Goal: Entertainment & Leisure: Consume media (video, audio)

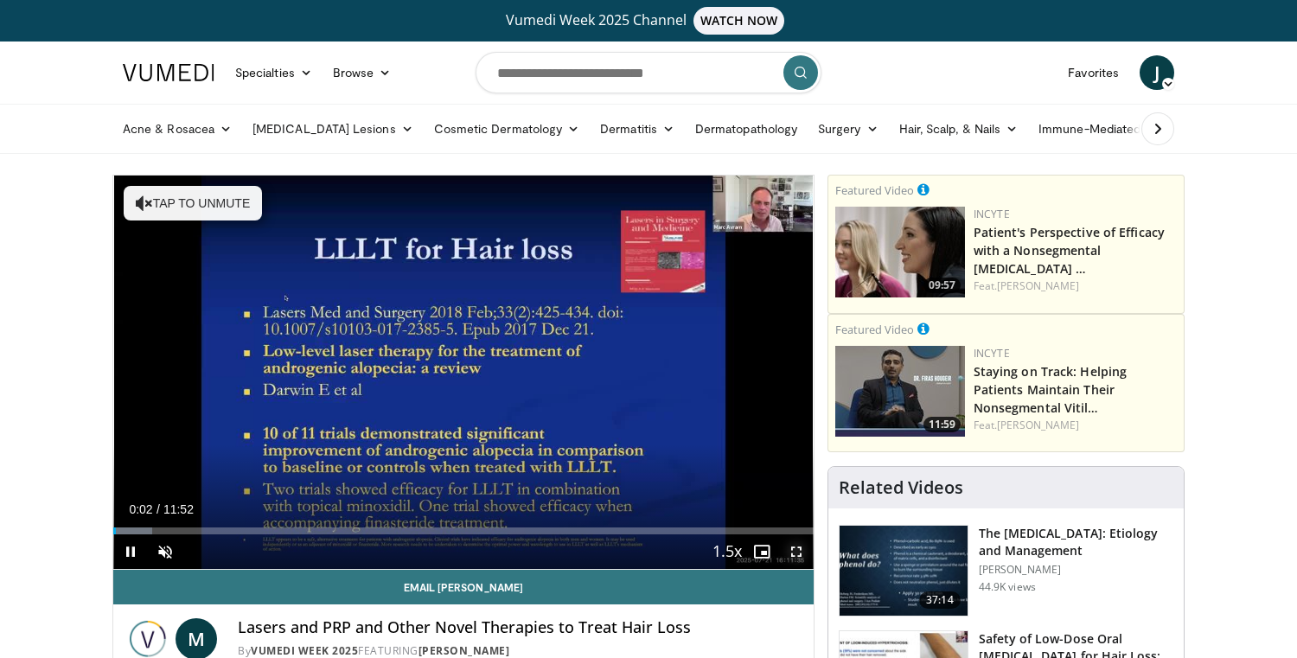
click at [801, 556] on span "Video Player" at bounding box center [796, 551] width 35 height 35
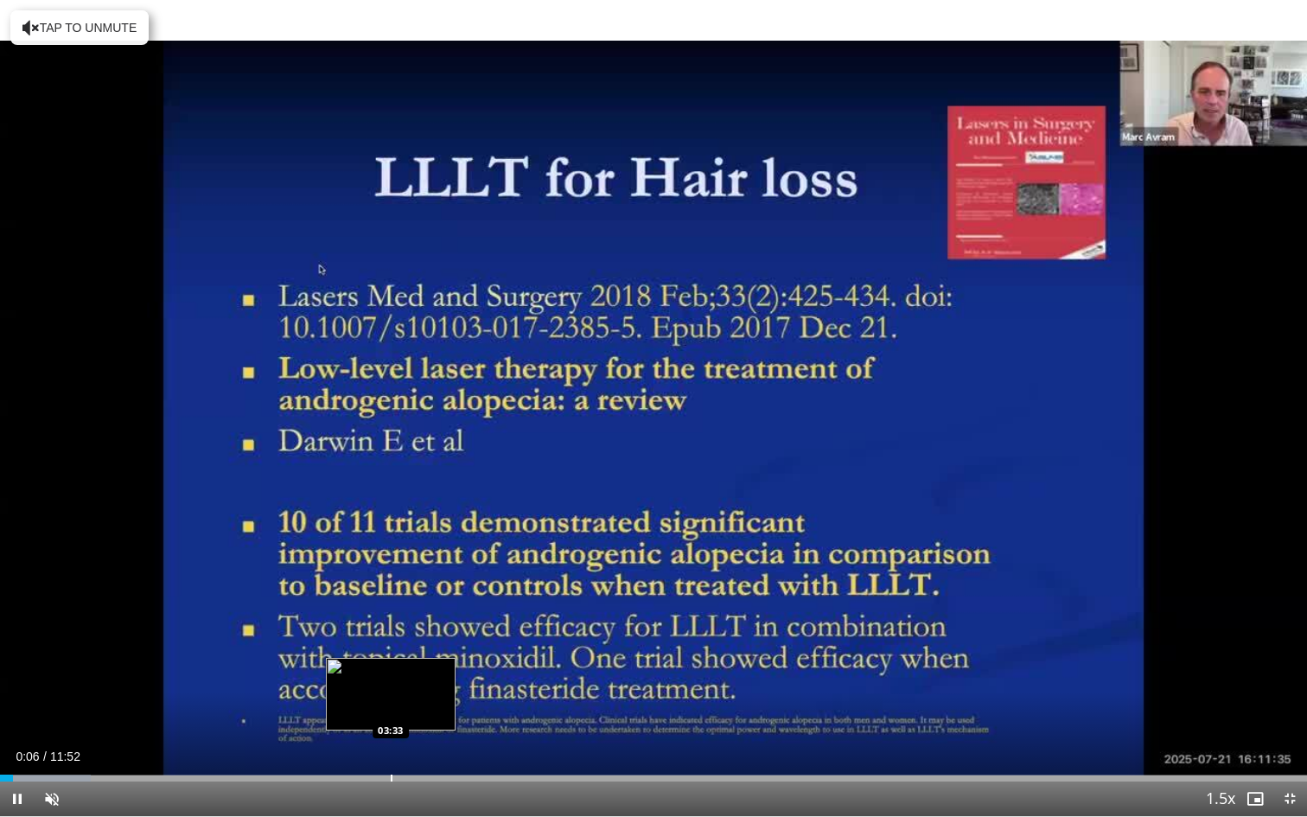
click at [391, 657] on div "Progress Bar" at bounding box center [392, 778] width 2 height 7
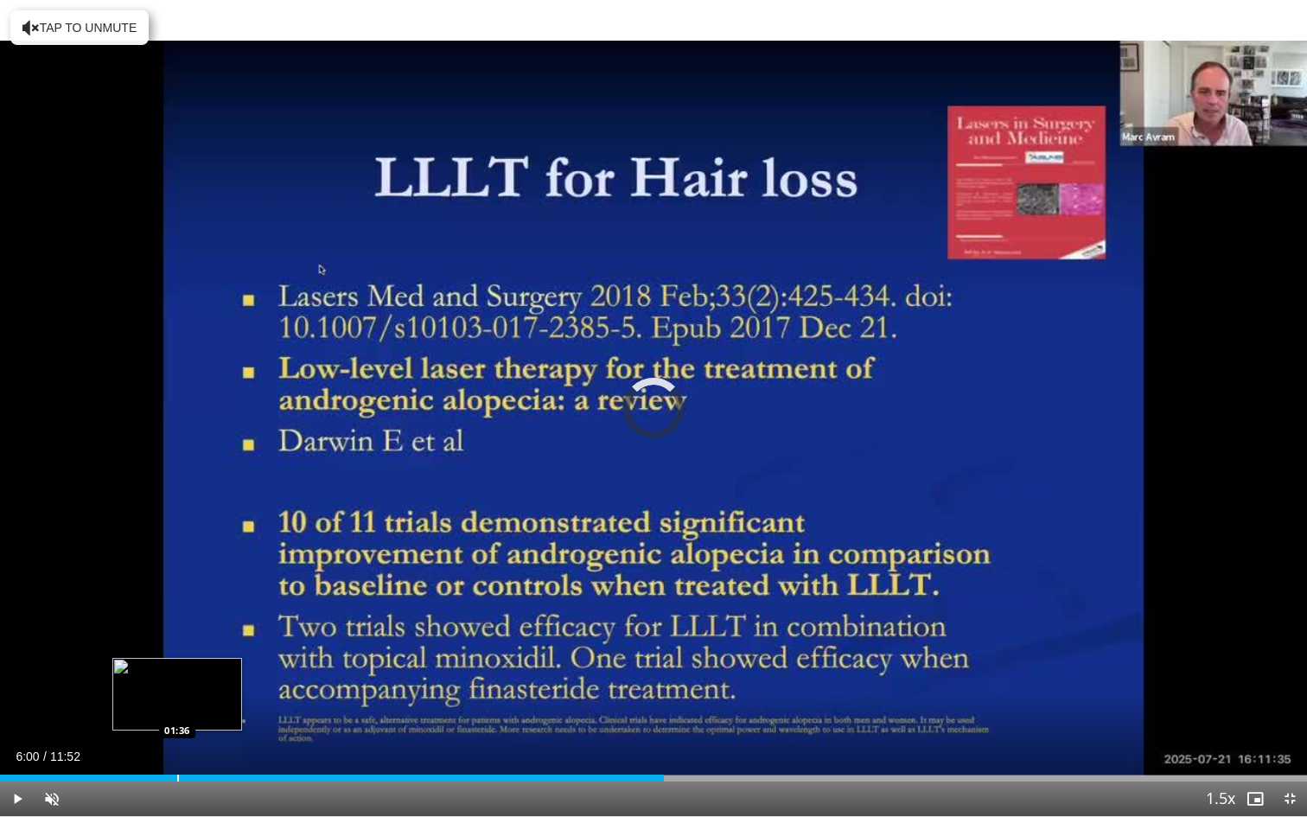
drag, startPoint x: 400, startPoint y: 775, endPoint x: 176, endPoint y: 770, distance: 224.0
click at [176, 657] on div "Loaded : 0.00% 01:36 01:36" at bounding box center [653, 773] width 1307 height 16
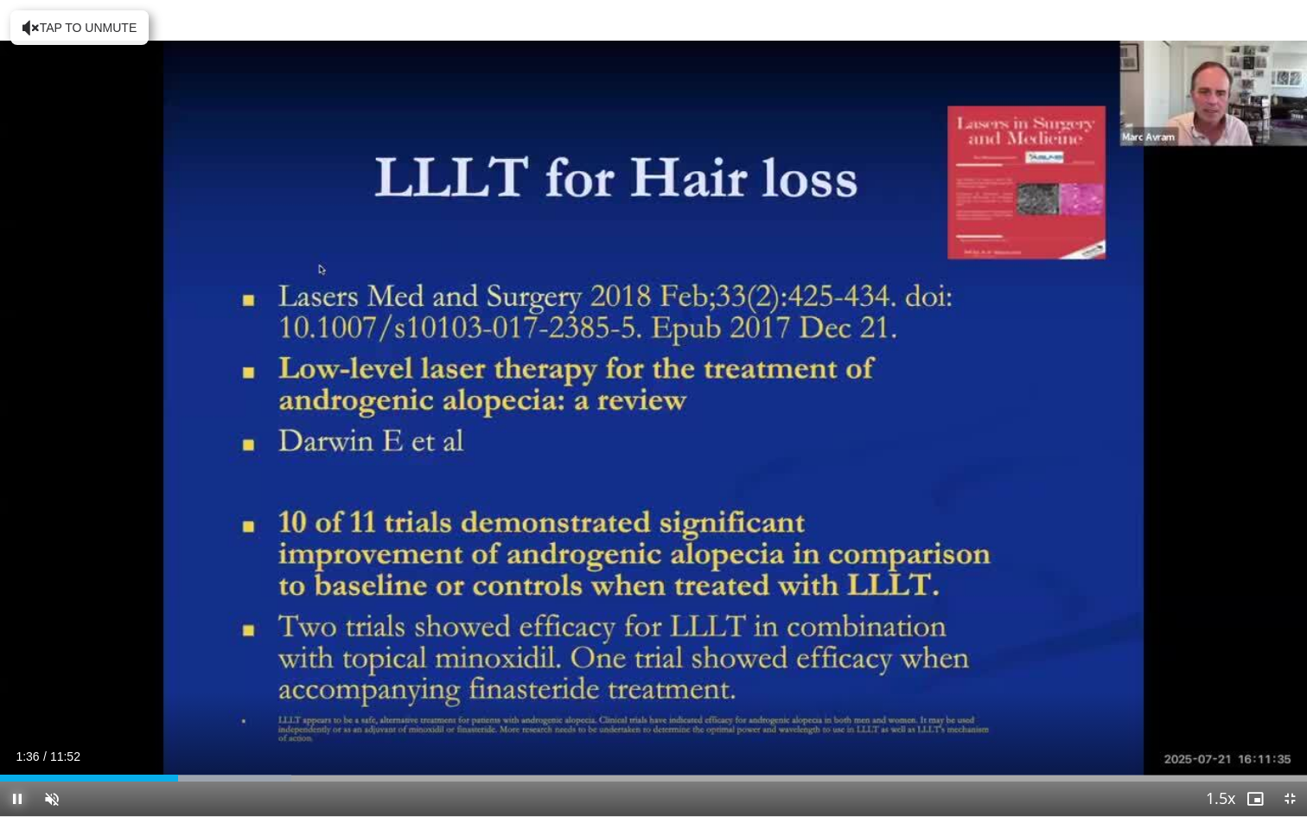
click at [13, 657] on span "Video Player" at bounding box center [17, 799] width 35 height 35
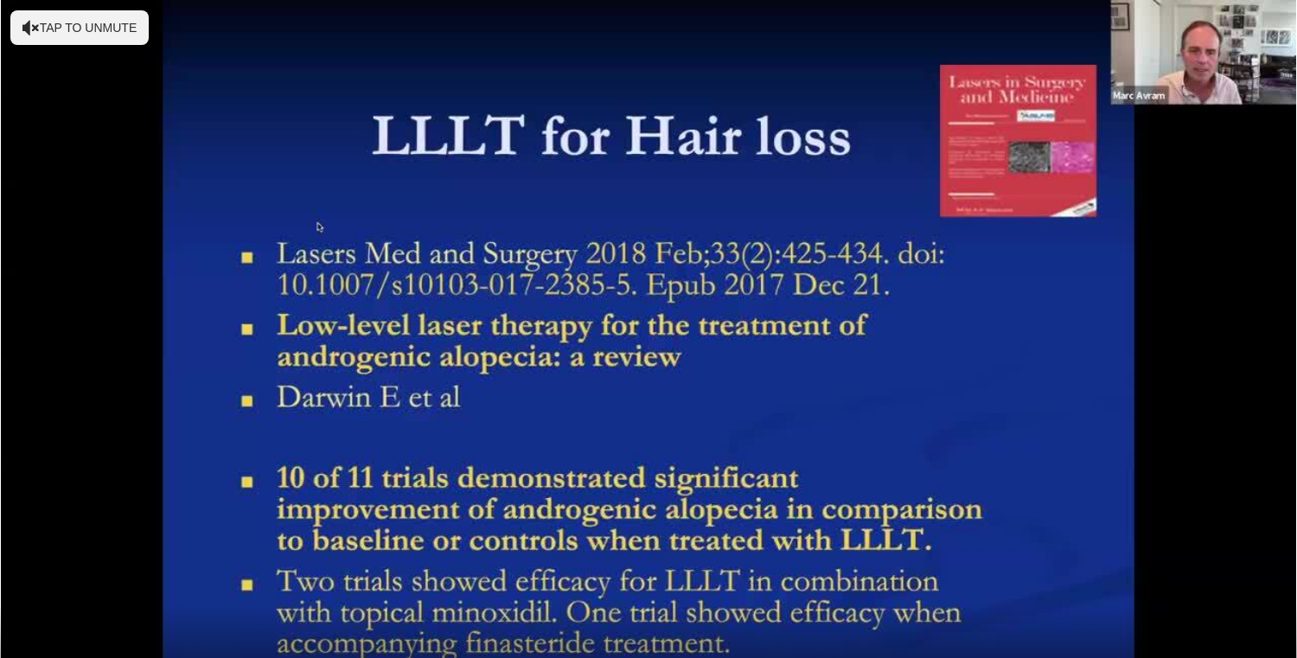
scroll to position [16, 0]
